Goal: Information Seeking & Learning: Find specific fact

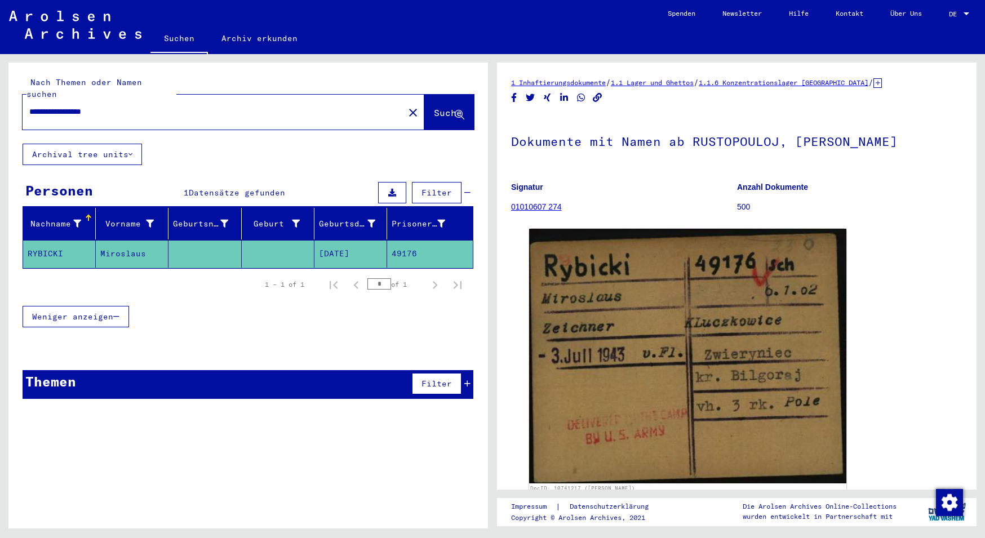
drag, startPoint x: 121, startPoint y: 101, endPoint x: -45, endPoint y: 101, distance: 165.7
click at [29, 106] on input "**********" at bounding box center [213, 112] width 368 height 12
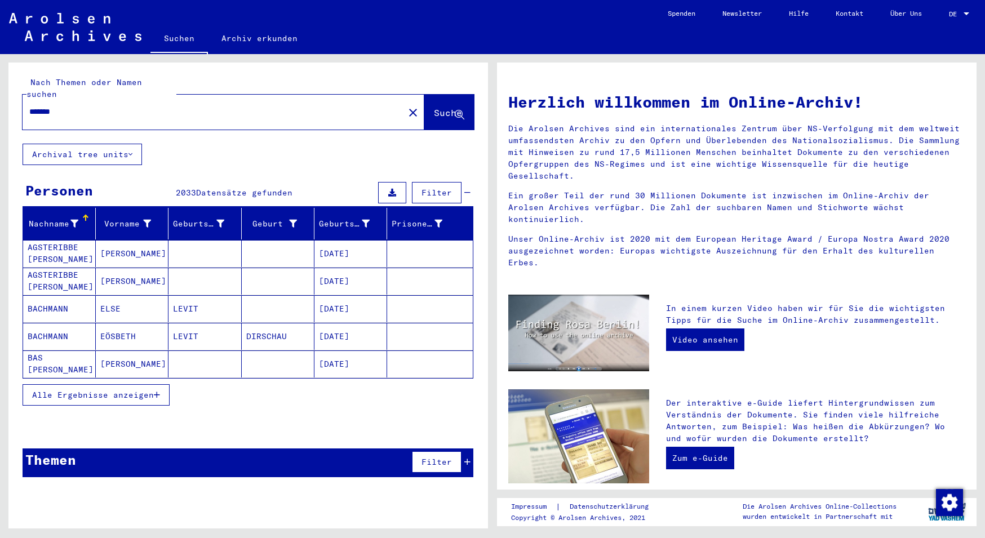
click at [109, 106] on input "*******" at bounding box center [209, 112] width 361 height 12
type input "**********"
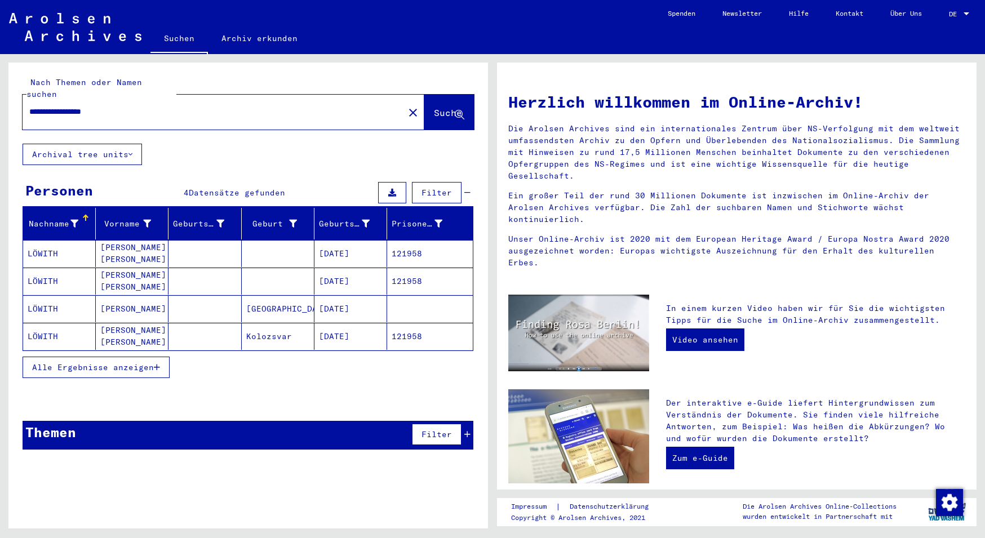
click at [414, 242] on mat-cell "121958" at bounding box center [430, 253] width 86 height 27
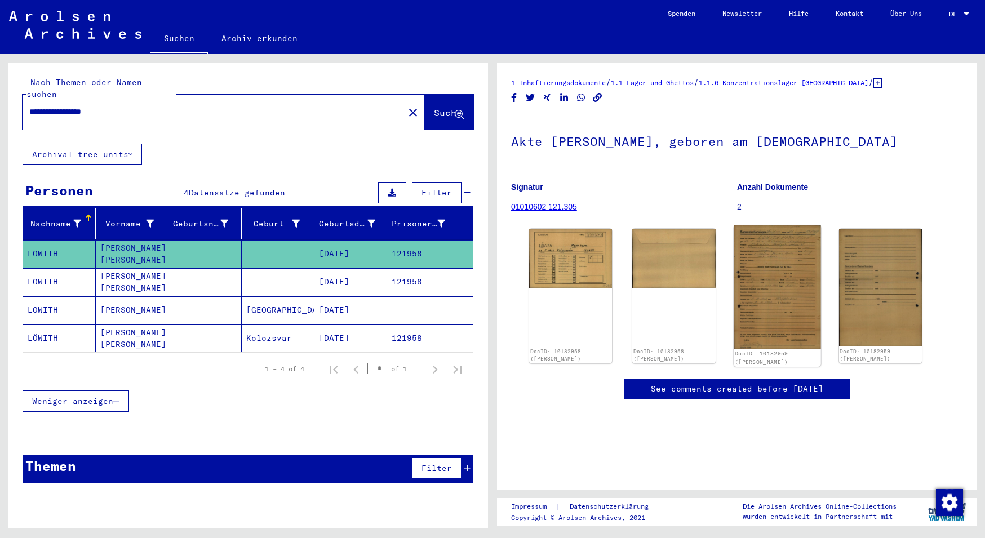
click at [776, 276] on img at bounding box center [777, 286] width 87 height 123
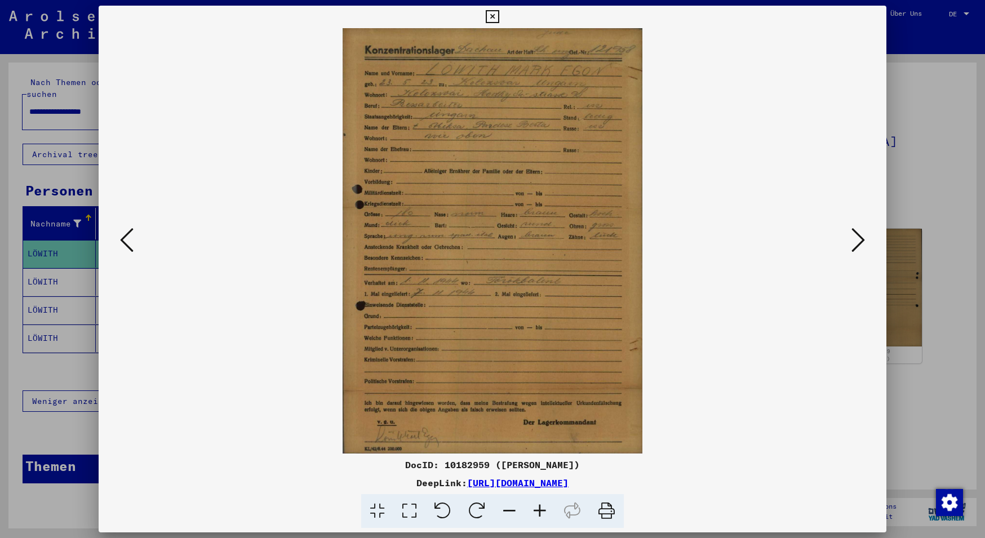
click at [861, 241] on icon at bounding box center [858, 240] width 14 height 27
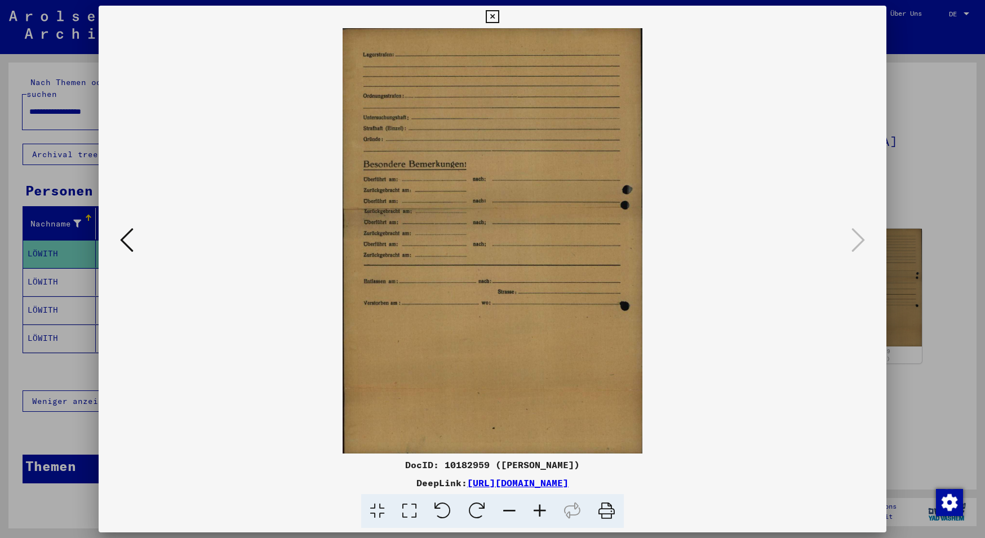
click at [124, 246] on icon at bounding box center [127, 240] width 14 height 27
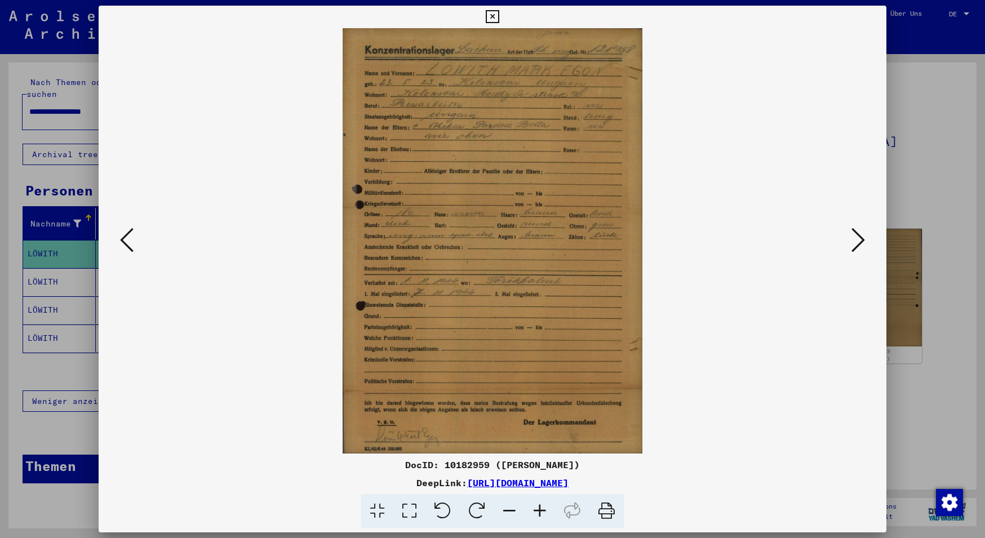
click at [478, 265] on img at bounding box center [492, 240] width 711 height 425
click at [499, 13] on icon at bounding box center [492, 17] width 13 height 14
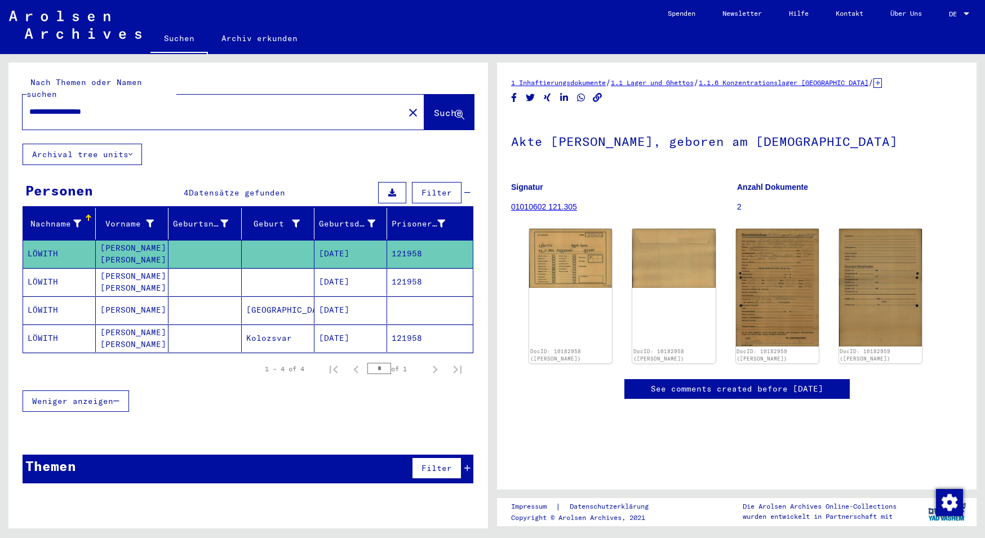
click at [436, 272] on mat-cell "121958" at bounding box center [430, 282] width 86 height 28
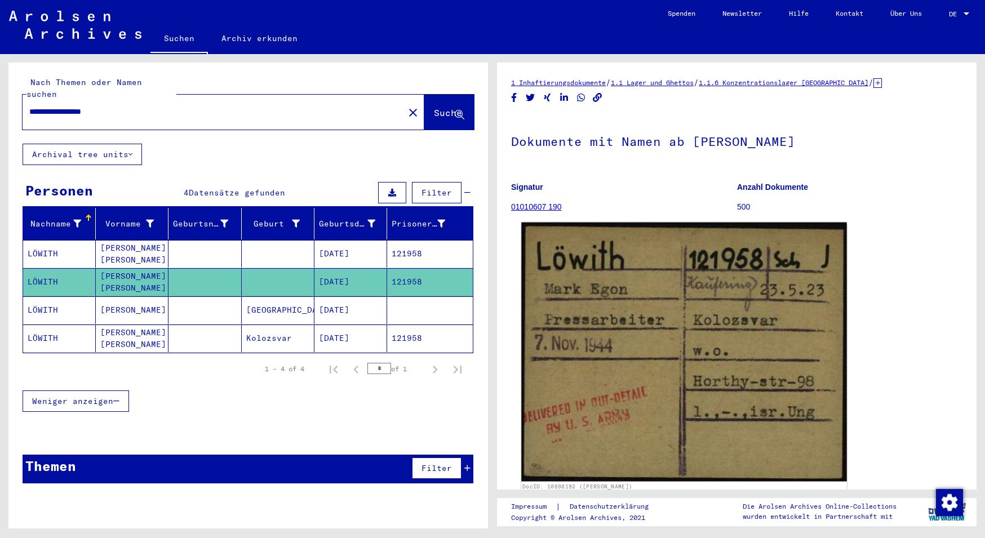
click at [651, 379] on img at bounding box center [683, 352] width 325 height 259
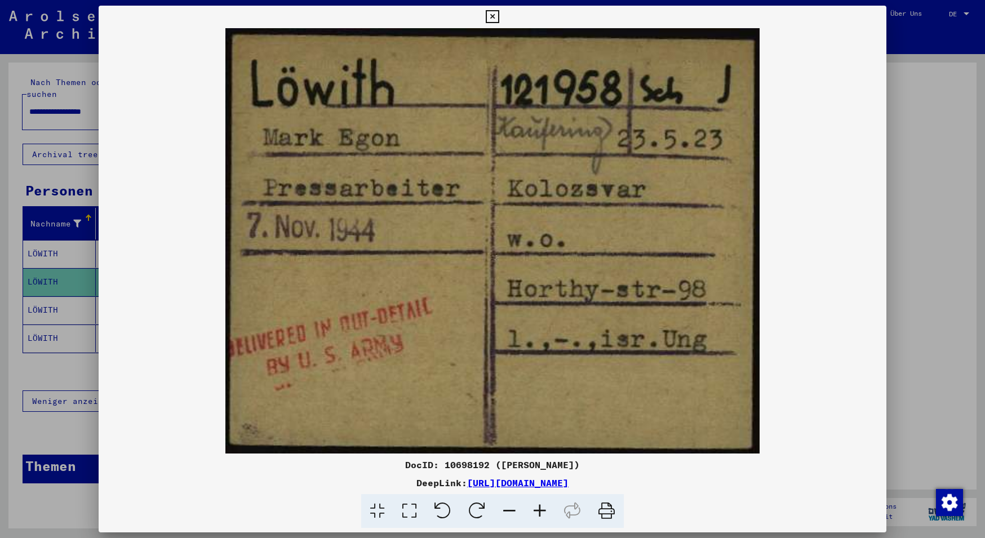
click at [499, 16] on icon at bounding box center [492, 17] width 13 height 14
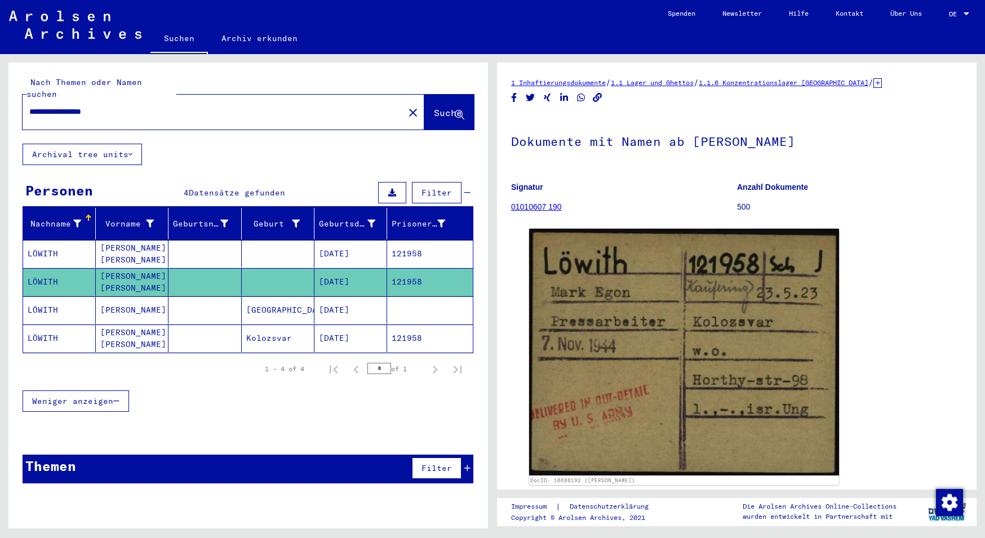
click at [424, 296] on mat-cell at bounding box center [430, 310] width 86 height 28
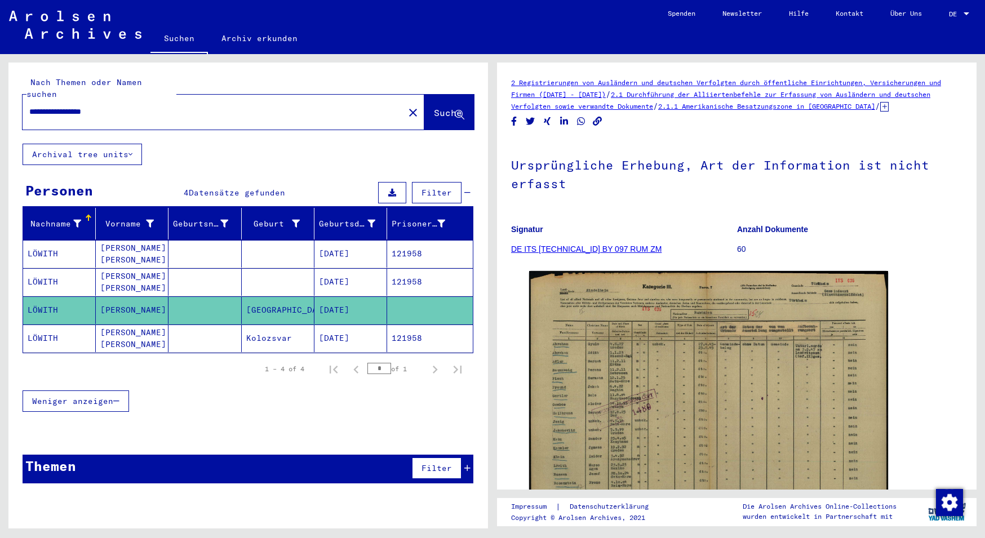
click at [420, 331] on mat-cell "121958" at bounding box center [430, 339] width 86 height 28
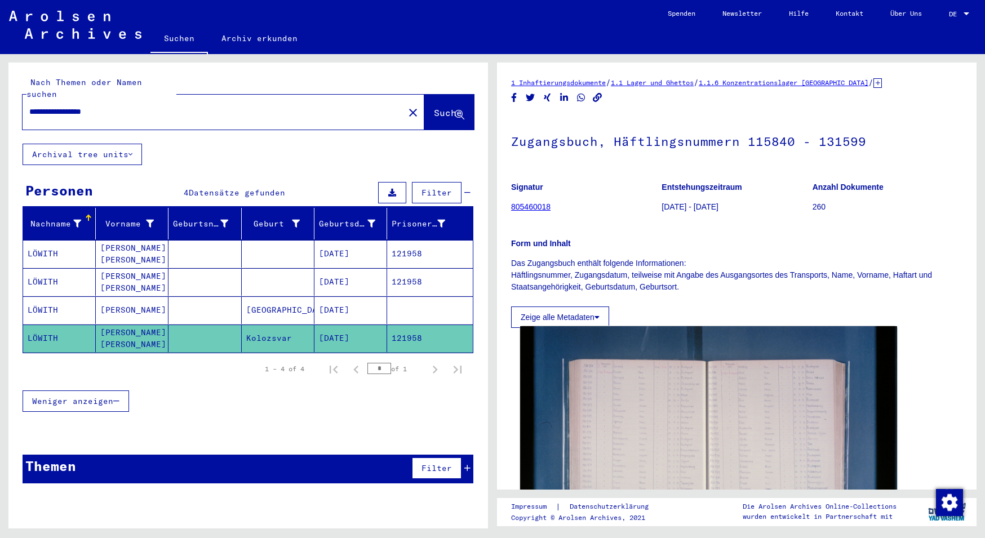
click at [629, 408] on img at bounding box center [708, 451] width 377 height 251
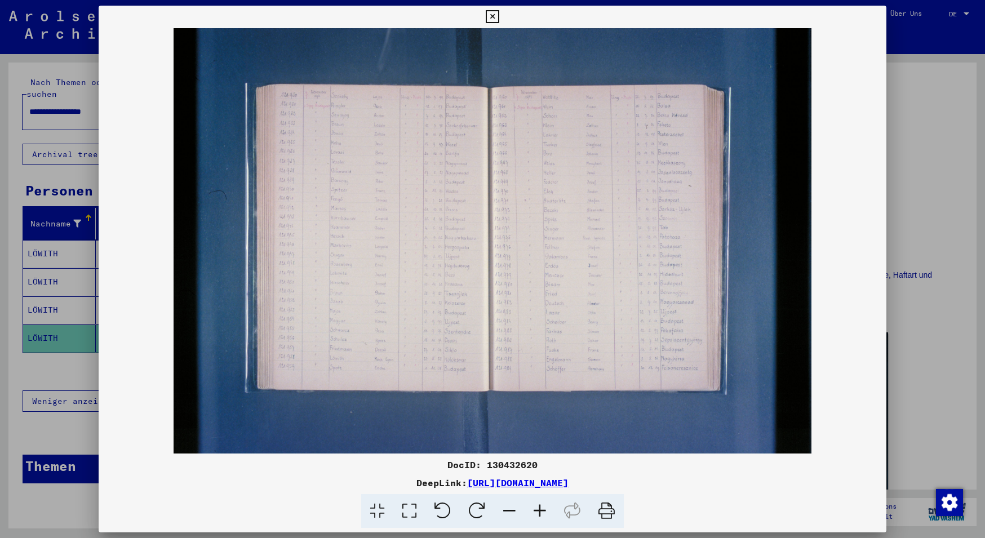
click at [502, 12] on button at bounding box center [492, 17] width 20 height 23
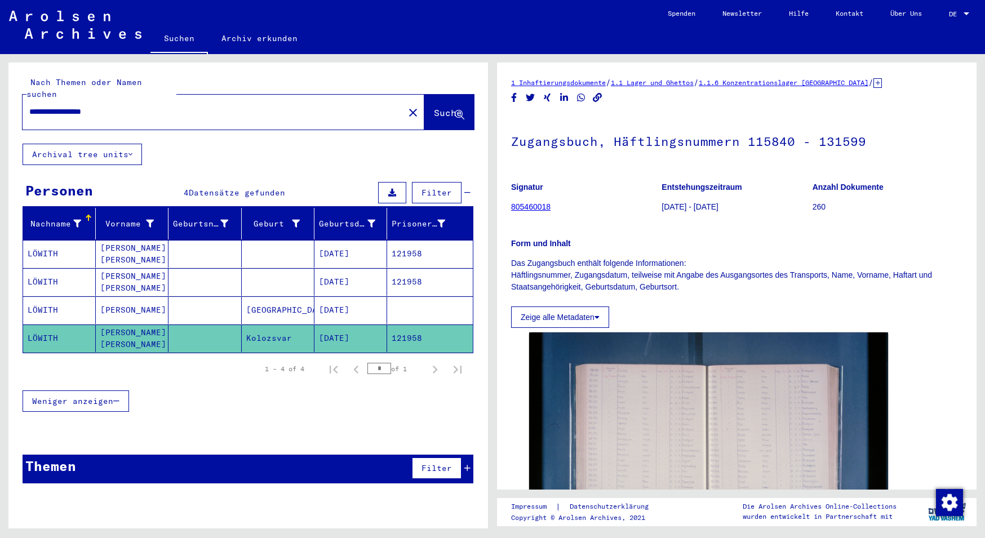
click at [419, 296] on mat-cell at bounding box center [430, 310] width 86 height 28
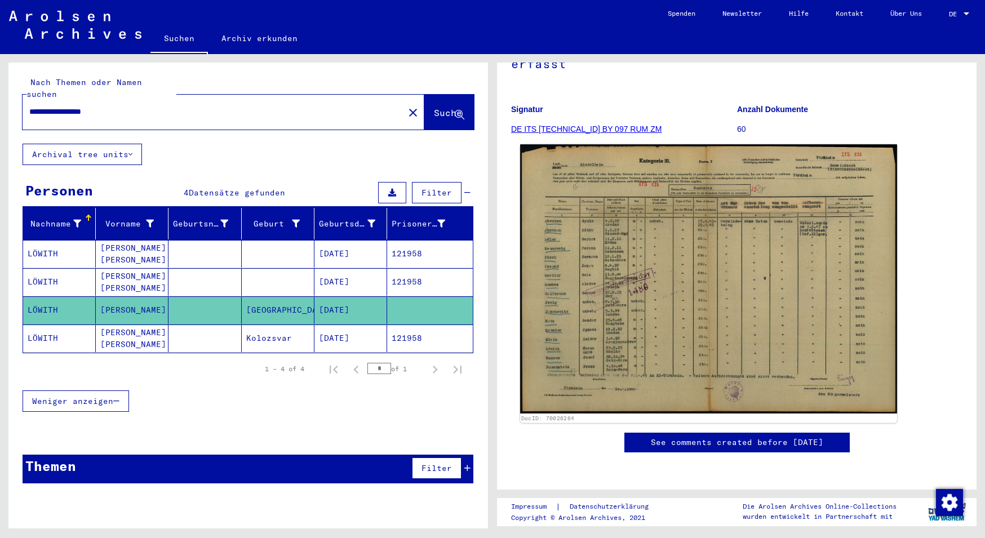
click at [641, 250] on img at bounding box center [708, 278] width 377 height 269
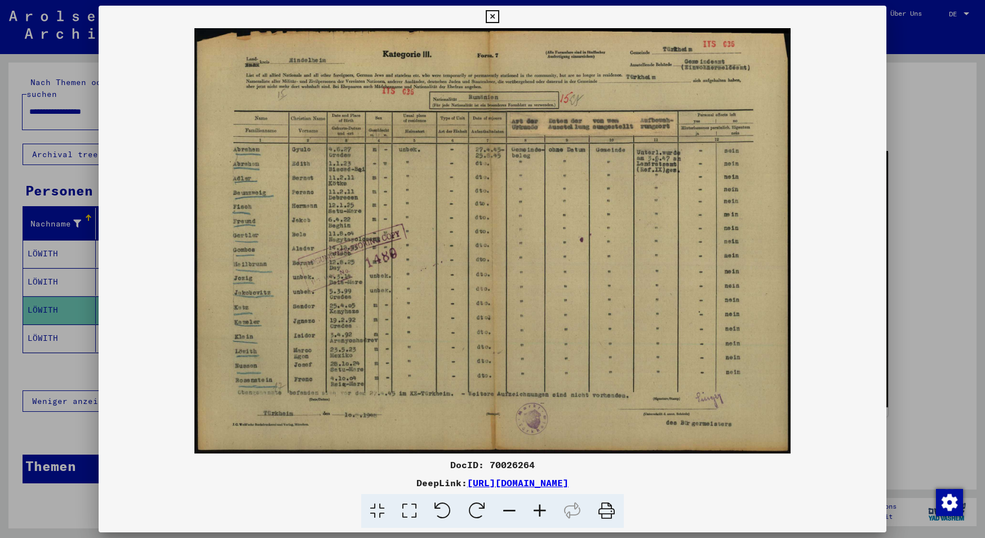
click at [465, 281] on img at bounding box center [493, 240] width 788 height 425
click at [407, 325] on img at bounding box center [493, 240] width 788 height 425
click at [499, 23] on icon at bounding box center [492, 17] width 13 height 14
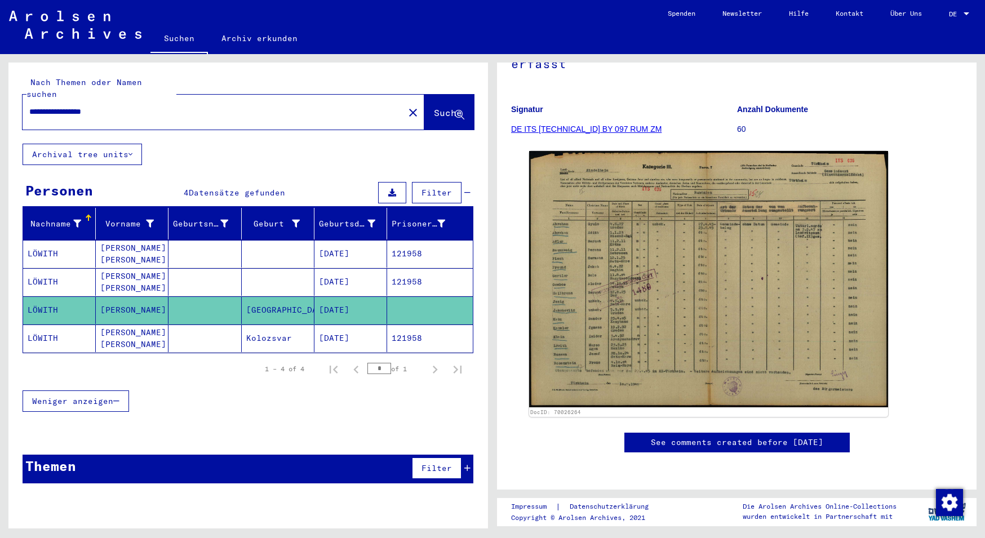
scroll to position [0, 0]
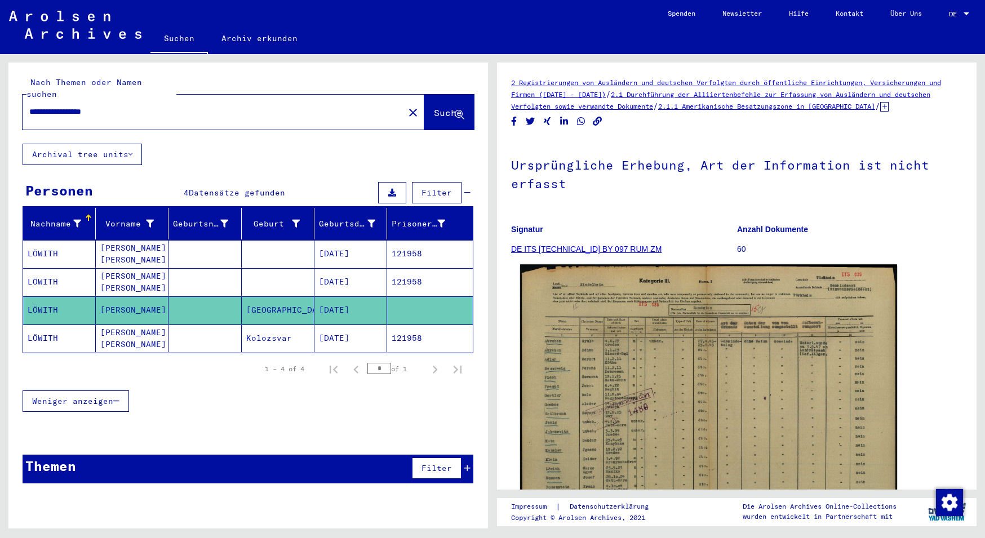
click at [632, 379] on img at bounding box center [708, 398] width 377 height 269
